Goal: Find specific page/section: Find specific page/section

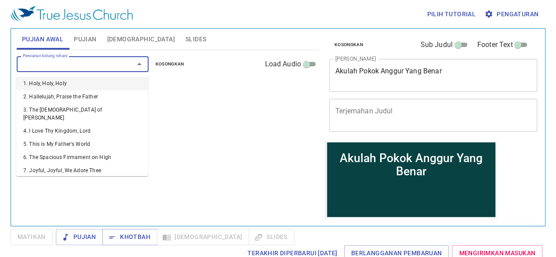
click at [97, 60] on input "Pencarian kidung rohani" at bounding box center [69, 64] width 101 height 10
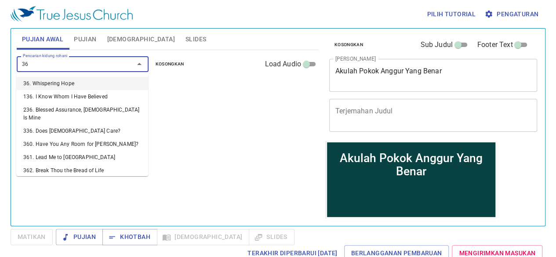
type input "363"
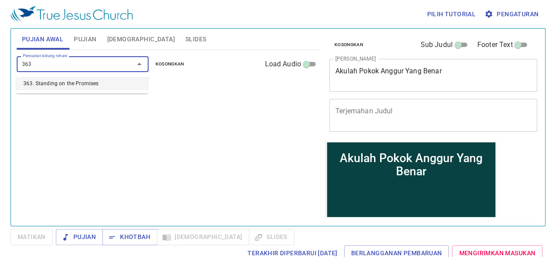
click at [85, 83] on li "363. Standing on the Promises" at bounding box center [82, 83] width 132 height 13
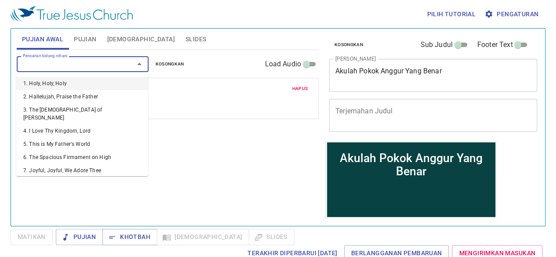
click at [55, 66] on input "Pencarian kidung rohani" at bounding box center [69, 64] width 101 height 10
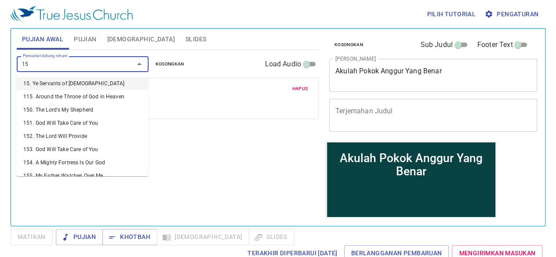
type input "155"
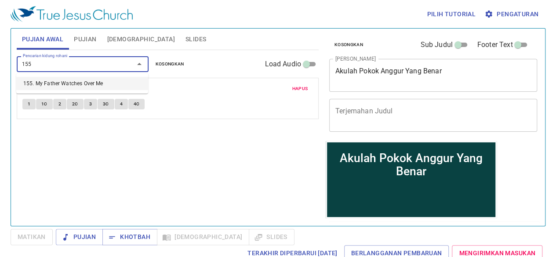
click at [53, 80] on li "155. My Father Watches Over Me" at bounding box center [82, 83] width 132 height 13
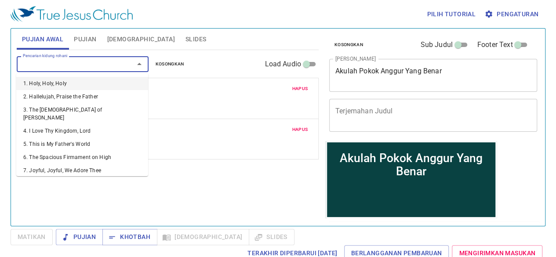
click at [53, 64] on input "Pencarian kidung rohani" at bounding box center [69, 64] width 101 height 10
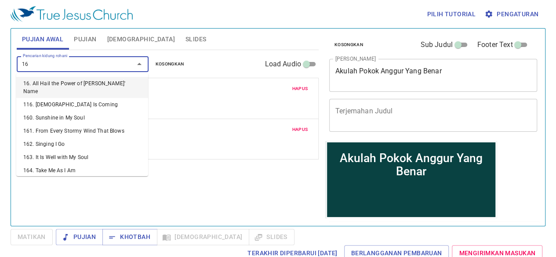
type input "168"
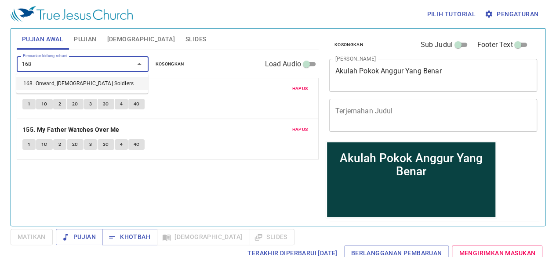
click at [70, 81] on li "168. Onward, Christian Soldiers" at bounding box center [82, 83] width 132 height 13
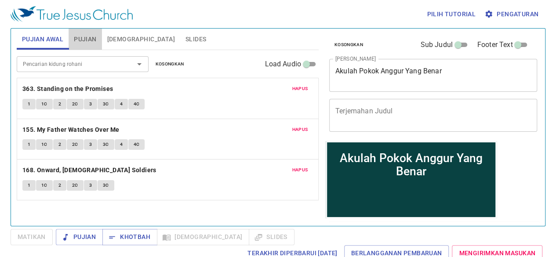
click at [84, 41] on span "Pujian" at bounding box center [85, 39] width 22 height 11
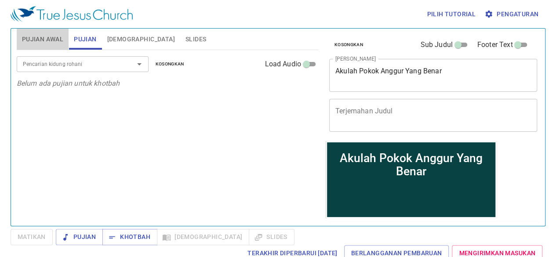
click at [60, 39] on span "Pujian Awal" at bounding box center [42, 39] width 41 height 11
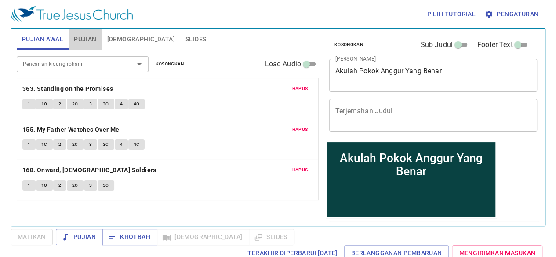
click at [77, 38] on span "Pujian" at bounding box center [85, 39] width 22 height 11
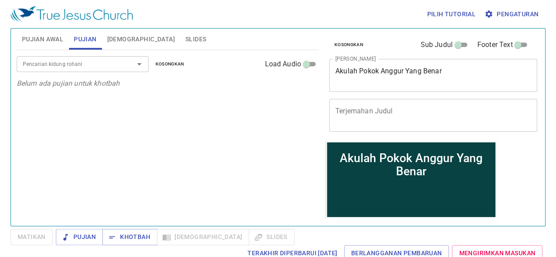
click at [63, 66] on input "Pencarian kidung rohani" at bounding box center [69, 64] width 101 height 10
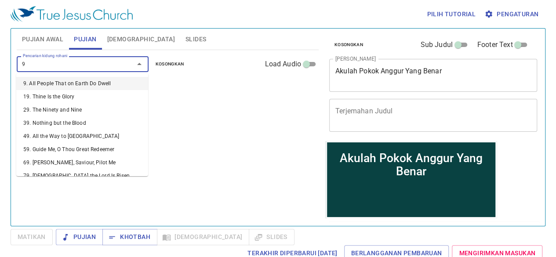
type input "93"
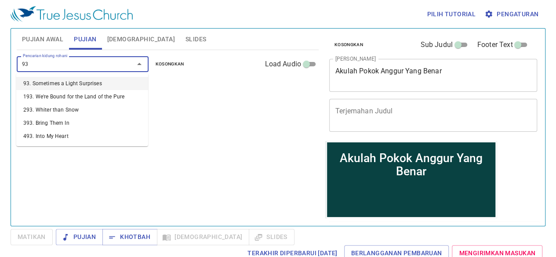
click at [66, 82] on li "93. Sometimes a Light Surprises" at bounding box center [82, 83] width 132 height 13
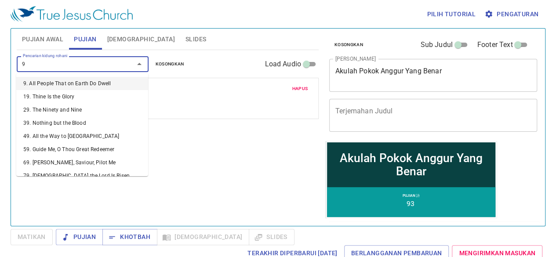
type input "96"
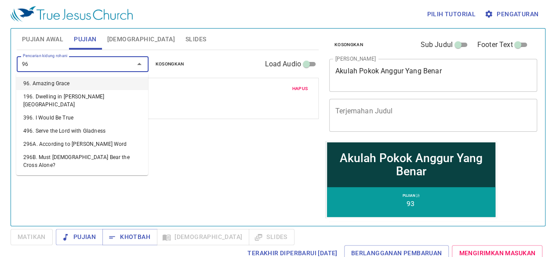
click at [60, 83] on li "96. Amazing Grace" at bounding box center [82, 83] width 132 height 13
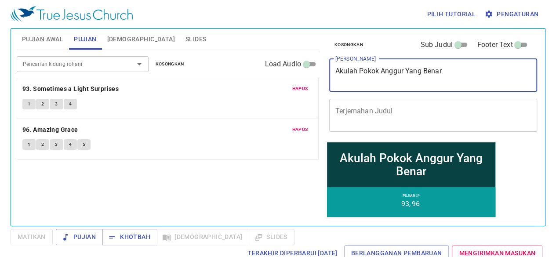
click at [449, 67] on textarea "Akulah Pokok Anggur Yang Benar" at bounding box center [434, 75] width 196 height 17
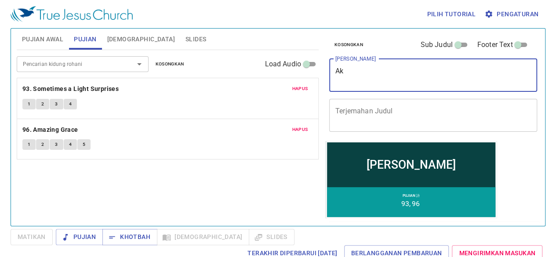
type textarea "A"
type textarea "s"
type textarea "Satu Hal Aku Tahu"
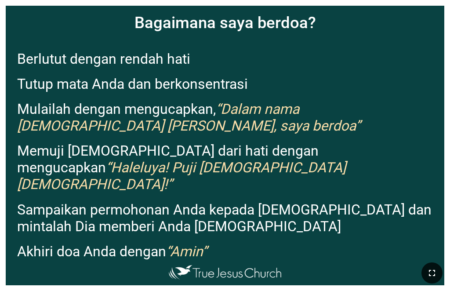
click at [355, 263] on button "button" at bounding box center [432, 273] width 21 height 21
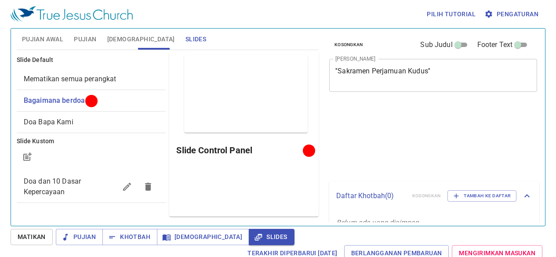
scroll to position [4, 0]
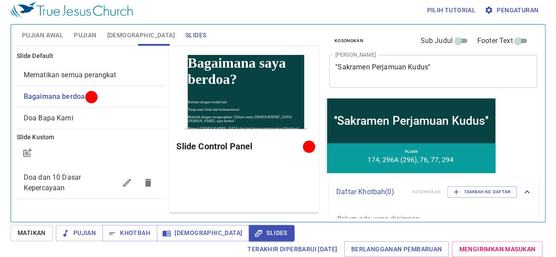
click at [0, 0] on div "Matikan Pujian Khotbah Alkitab Slides Terakhir Diperbarui 2/7/2025 Berlangganan…" at bounding box center [0, 0] width 0 height 0
